Goal: Find contact information: Find contact information

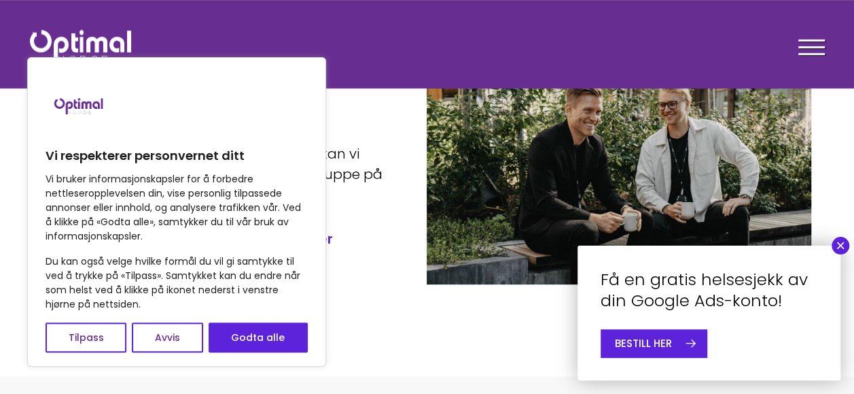
scroll to position [186, 0]
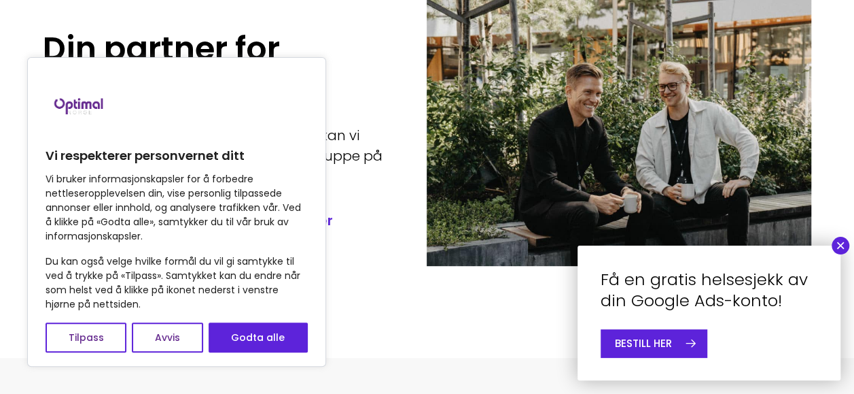
click at [848, 245] on button "×" at bounding box center [841, 246] width 18 height 18
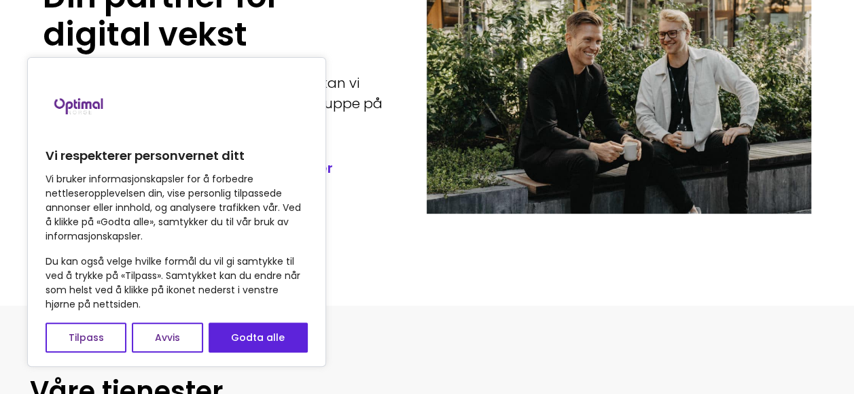
scroll to position [240, 0]
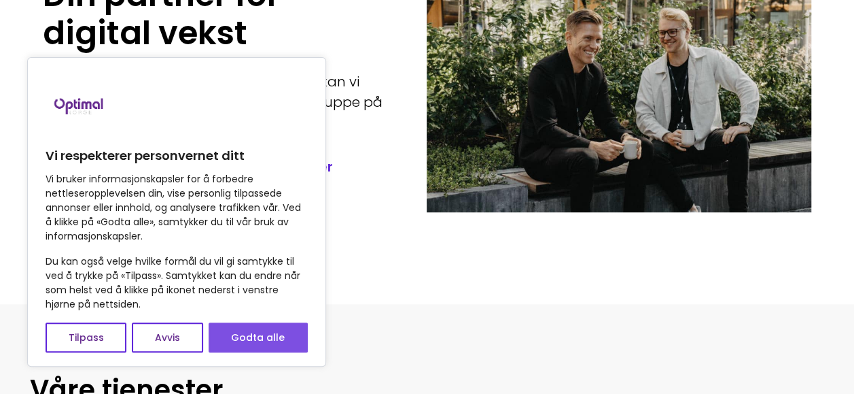
click at [269, 343] on button "Godta alle" at bounding box center [258, 337] width 99 height 30
checkbox input "true"
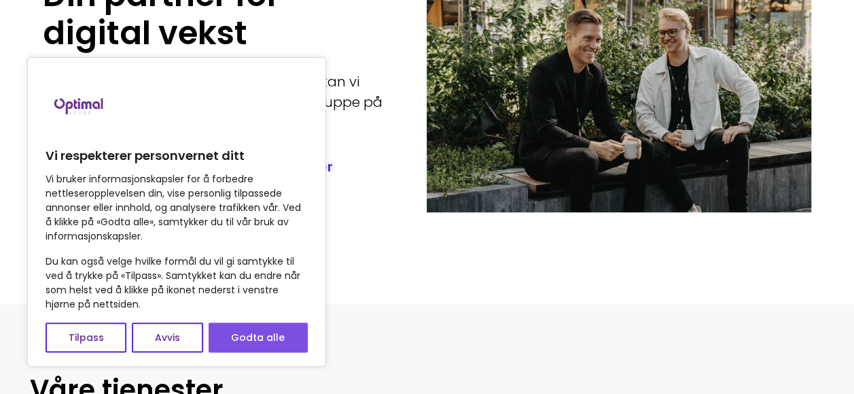
checkbox input "true"
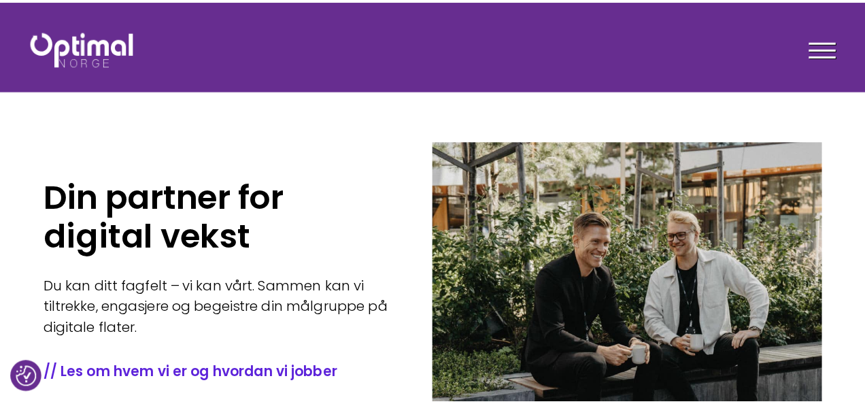
scroll to position [0, 0]
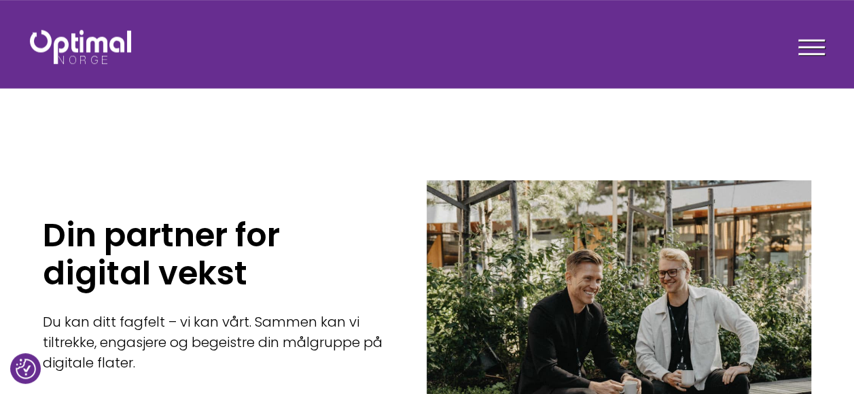
click at [822, 41] on div at bounding box center [812, 50] width 27 height 34
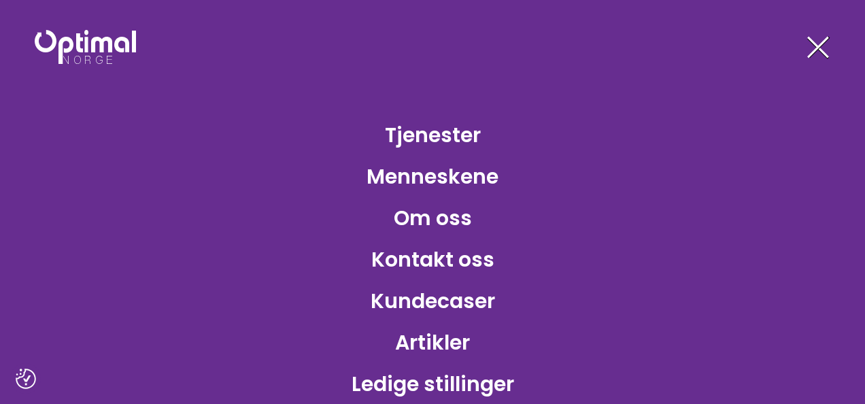
drag, startPoint x: 634, startPoint y: 1, endPoint x: 574, endPoint y: 276, distance: 281.0
click at [574, 276] on li "Kontakt oss" at bounding box center [432, 259] width 865 height 37
click at [814, 44] on span at bounding box center [818, 48] width 22 height 22
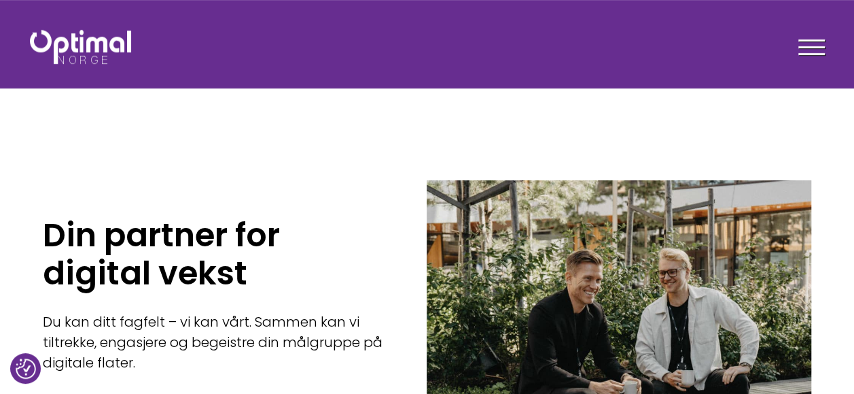
drag, startPoint x: 592, startPoint y: 0, endPoint x: 536, endPoint y: 266, distance: 272.4
click at [536, 266] on div at bounding box center [619, 316] width 385 height 272
click at [816, 41] on div at bounding box center [812, 50] width 27 height 34
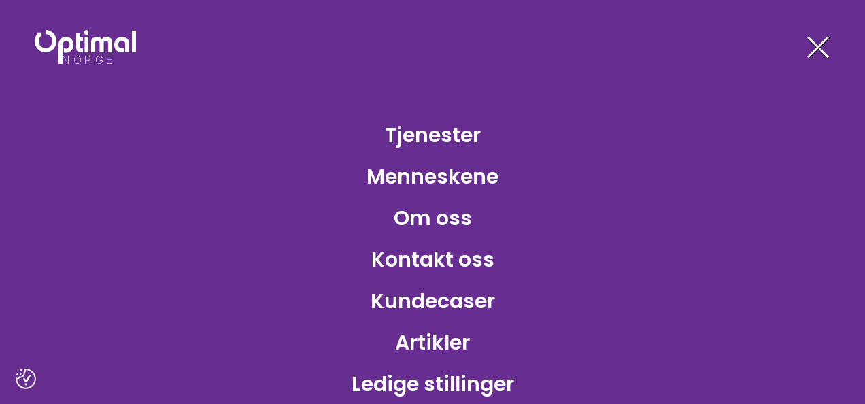
click at [99, 208] on li "Om oss" at bounding box center [432, 217] width 865 height 37
click at [801, 39] on nav "Tjenester Menneskene Om oss Kontakt oss Kundecaser Artikler Ledige stillinger F…" at bounding box center [432, 202] width 865 height 404
click at [814, 46] on div at bounding box center [816, 50] width 27 height 34
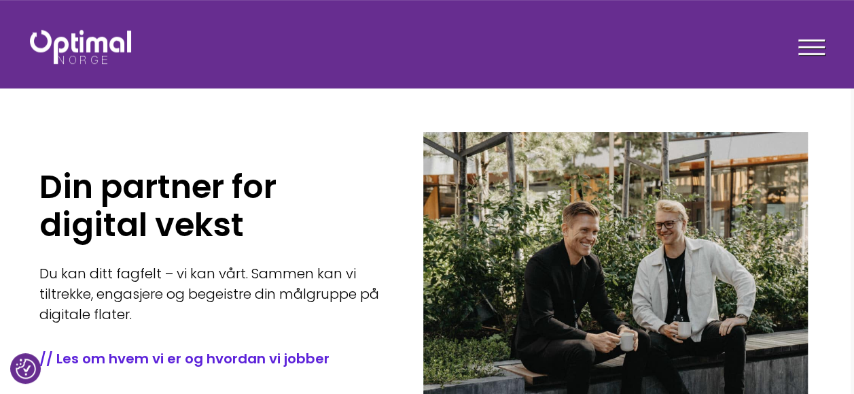
scroll to position [48, 4]
